Goal: Navigation & Orientation: Find specific page/section

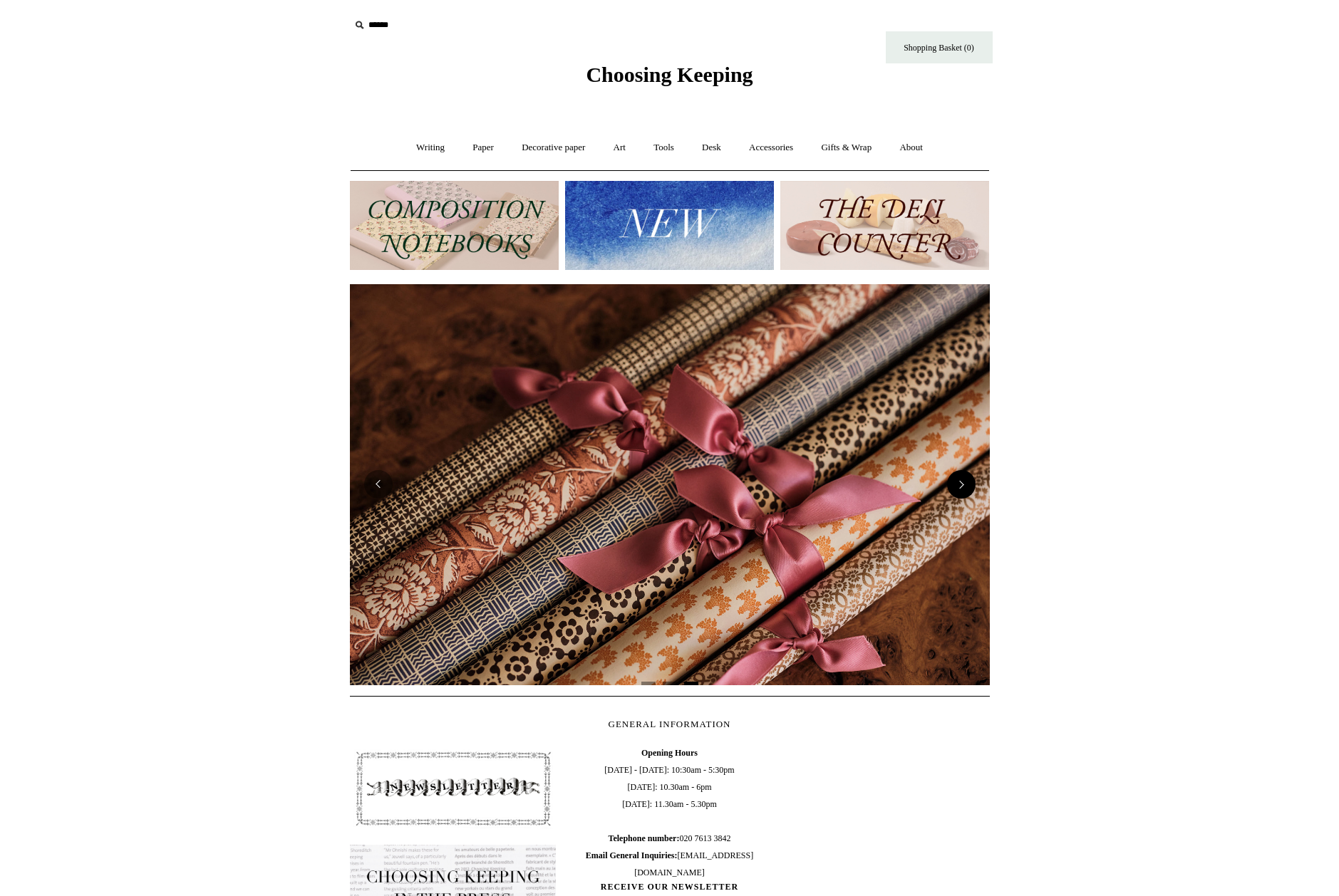
click at [963, 485] on button "Next" at bounding box center [961, 484] width 29 height 29
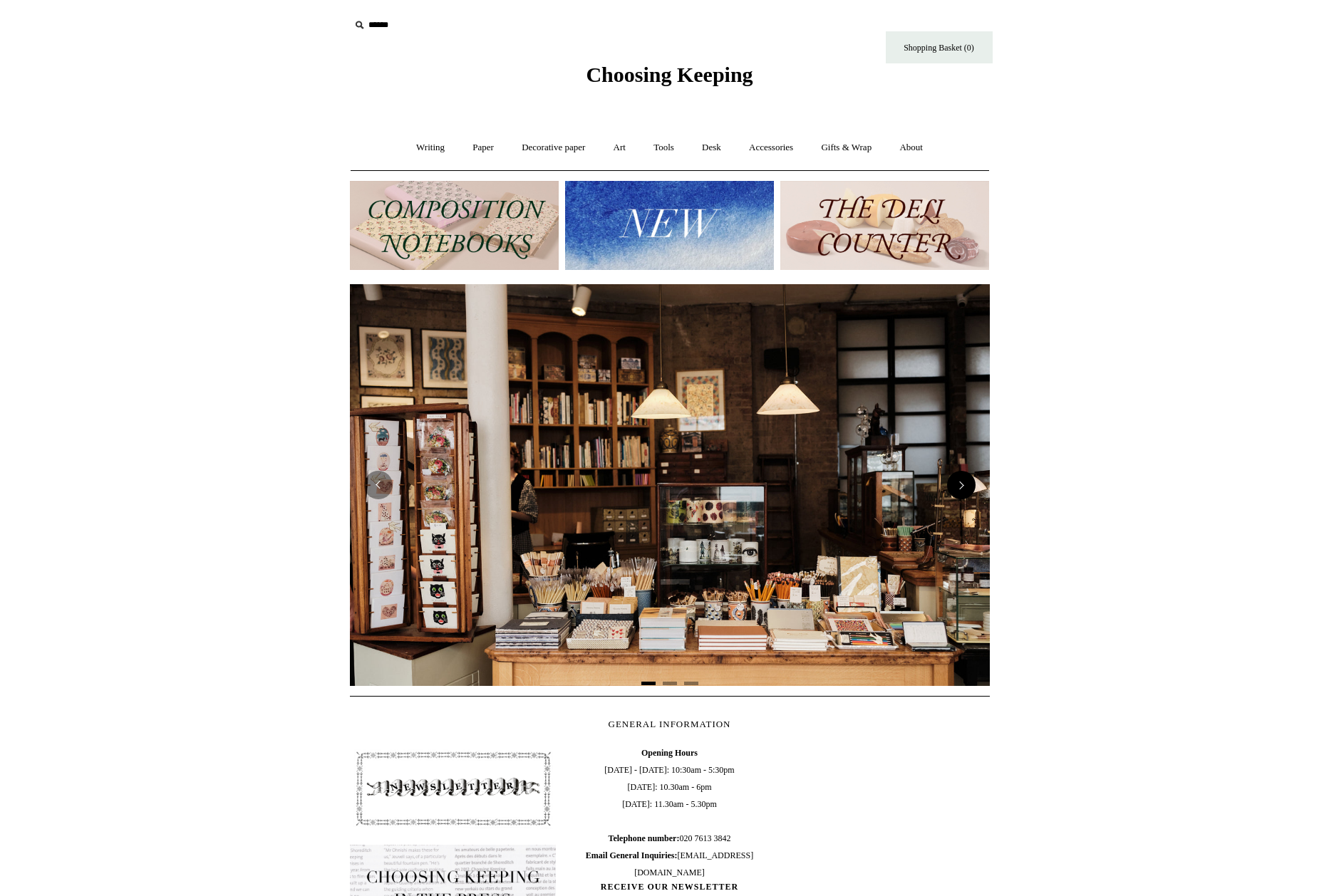
click at [963, 485] on button "Next" at bounding box center [961, 485] width 29 height 29
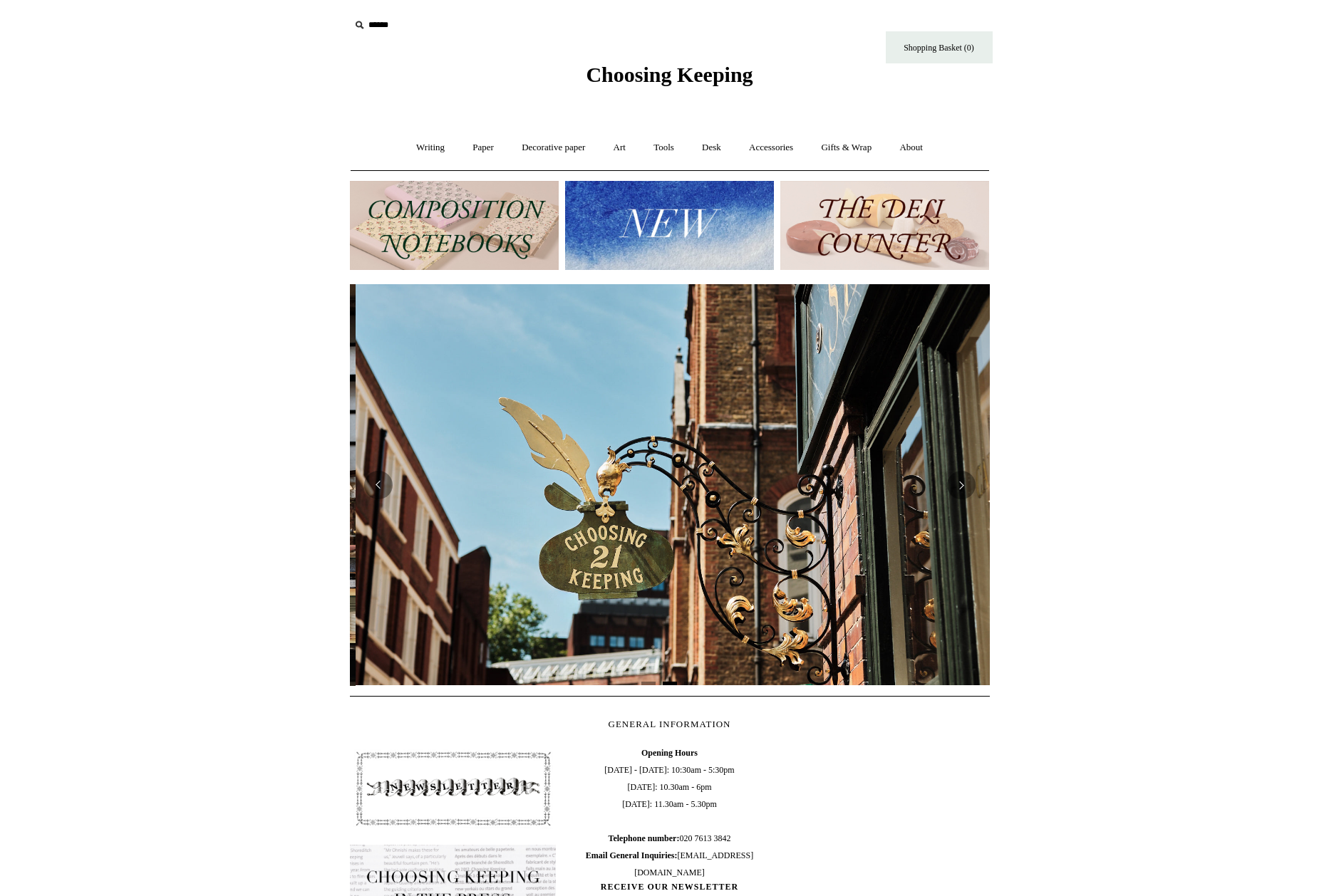
scroll to position [0, 640]
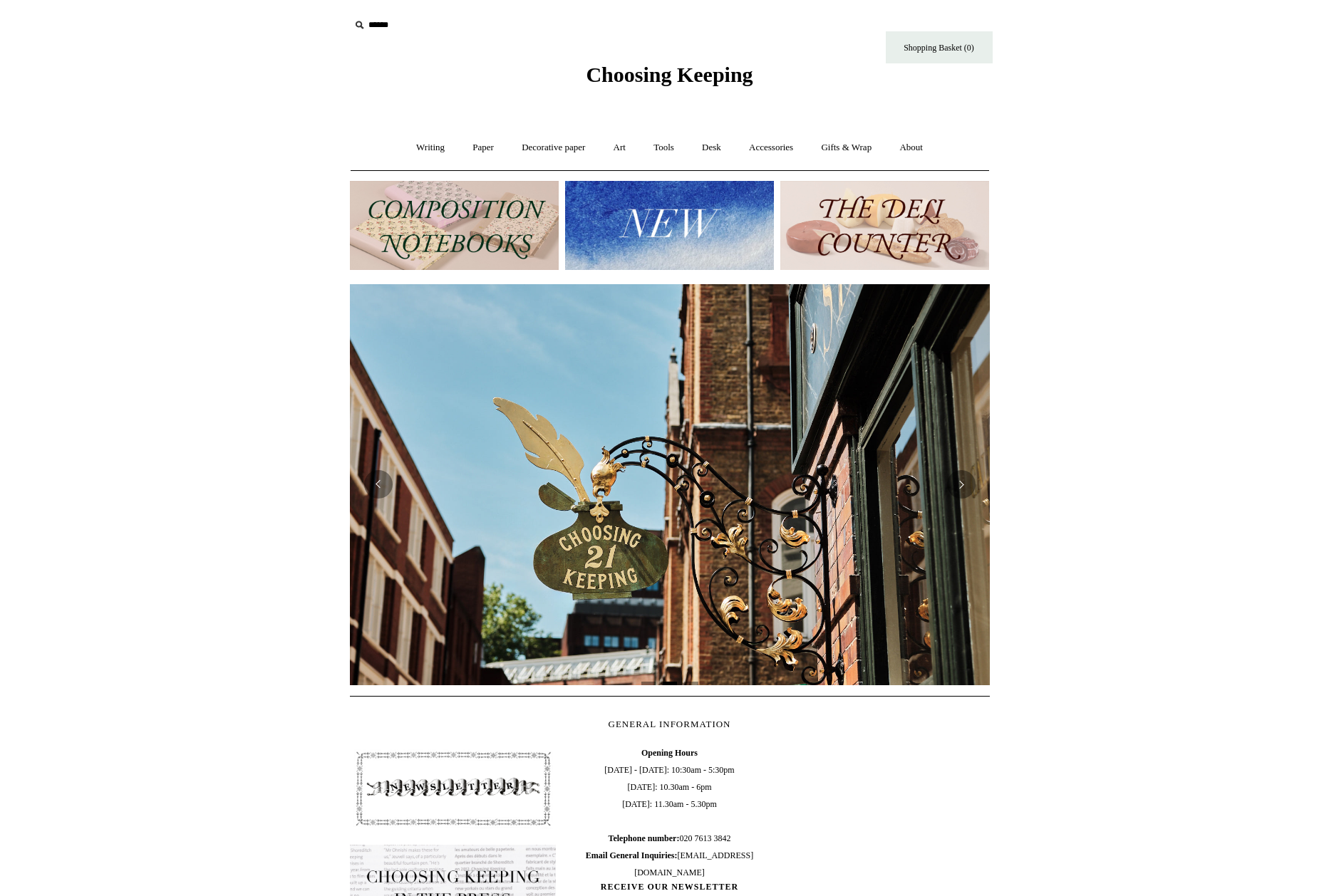
click at [594, 192] on img at bounding box center [669, 225] width 209 height 89
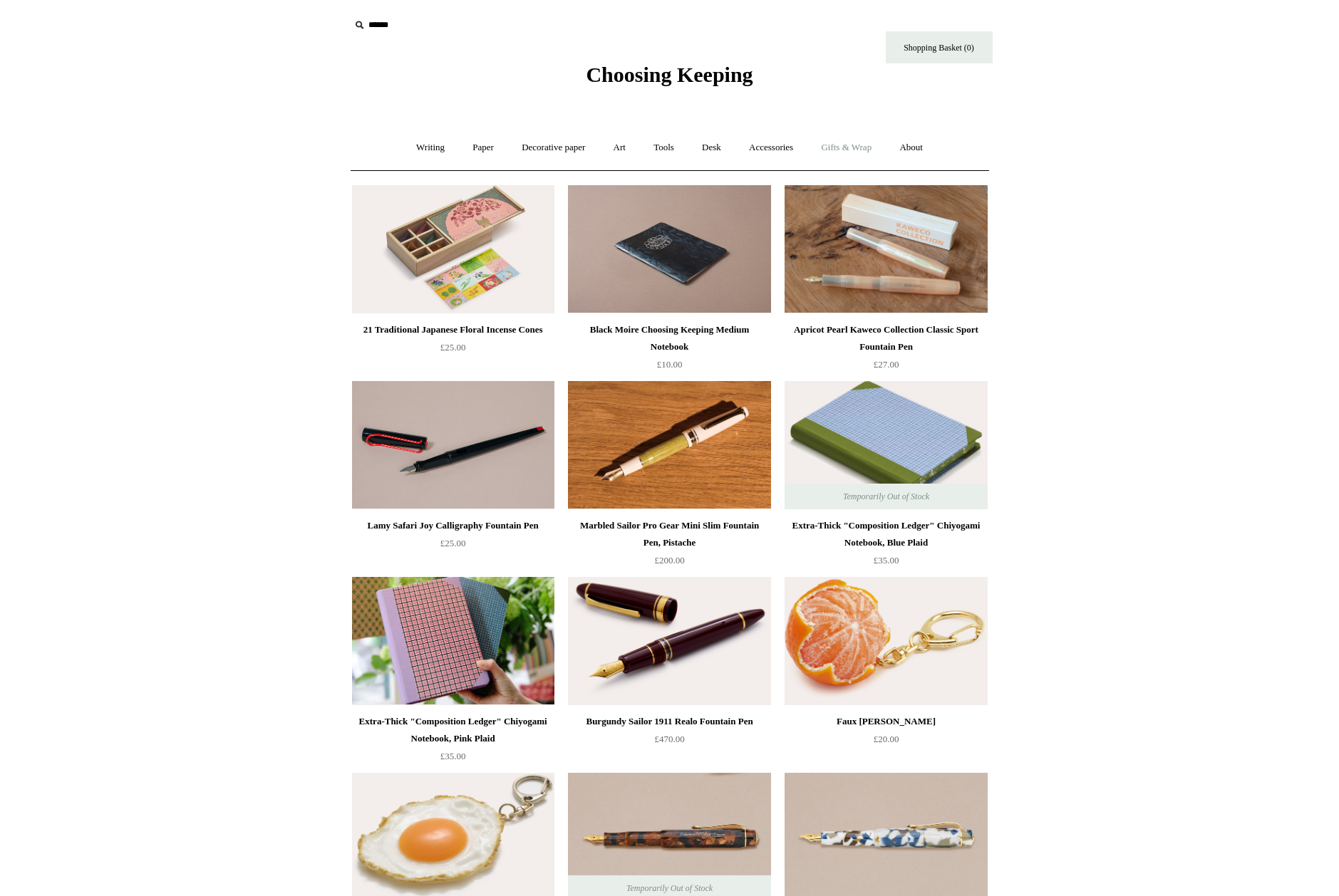
click at [839, 148] on link "Gifts & Wrap +" at bounding box center [846, 148] width 76 height 38
